Goal: Task Accomplishment & Management: Complete application form

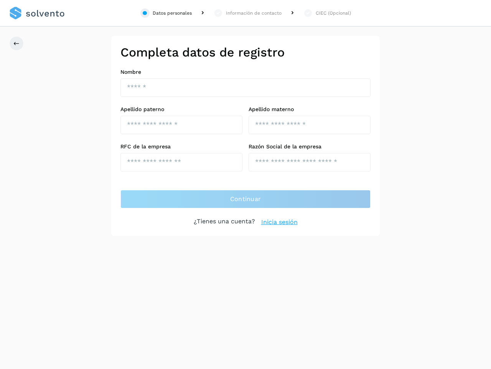
click at [166, 13] on div "Datos personales" at bounding box center [172, 13] width 39 height 7
click at [248, 13] on div "Información de contacto" at bounding box center [254, 13] width 56 height 7
click at [327, 13] on div "CIEC (Opcional)" at bounding box center [333, 13] width 35 height 7
click at [17, 43] on icon at bounding box center [16, 43] width 6 height 6
